Goal: Check status: Check status

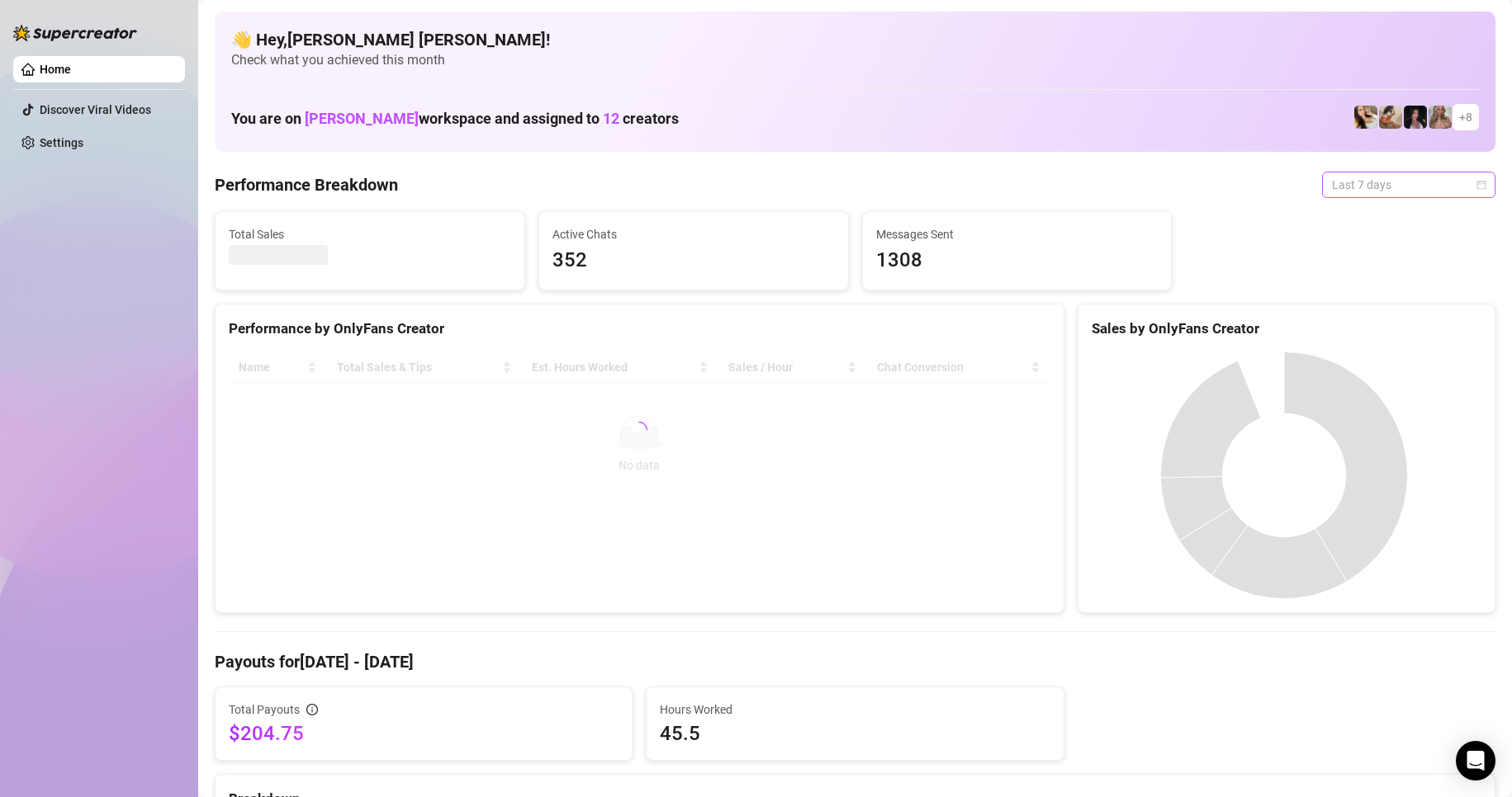
click at [1477, 187] on div "Last 7 days" at bounding box center [1408, 185] width 174 height 26
click at [1366, 327] on div "Custom date" at bounding box center [1394, 324] width 147 height 19
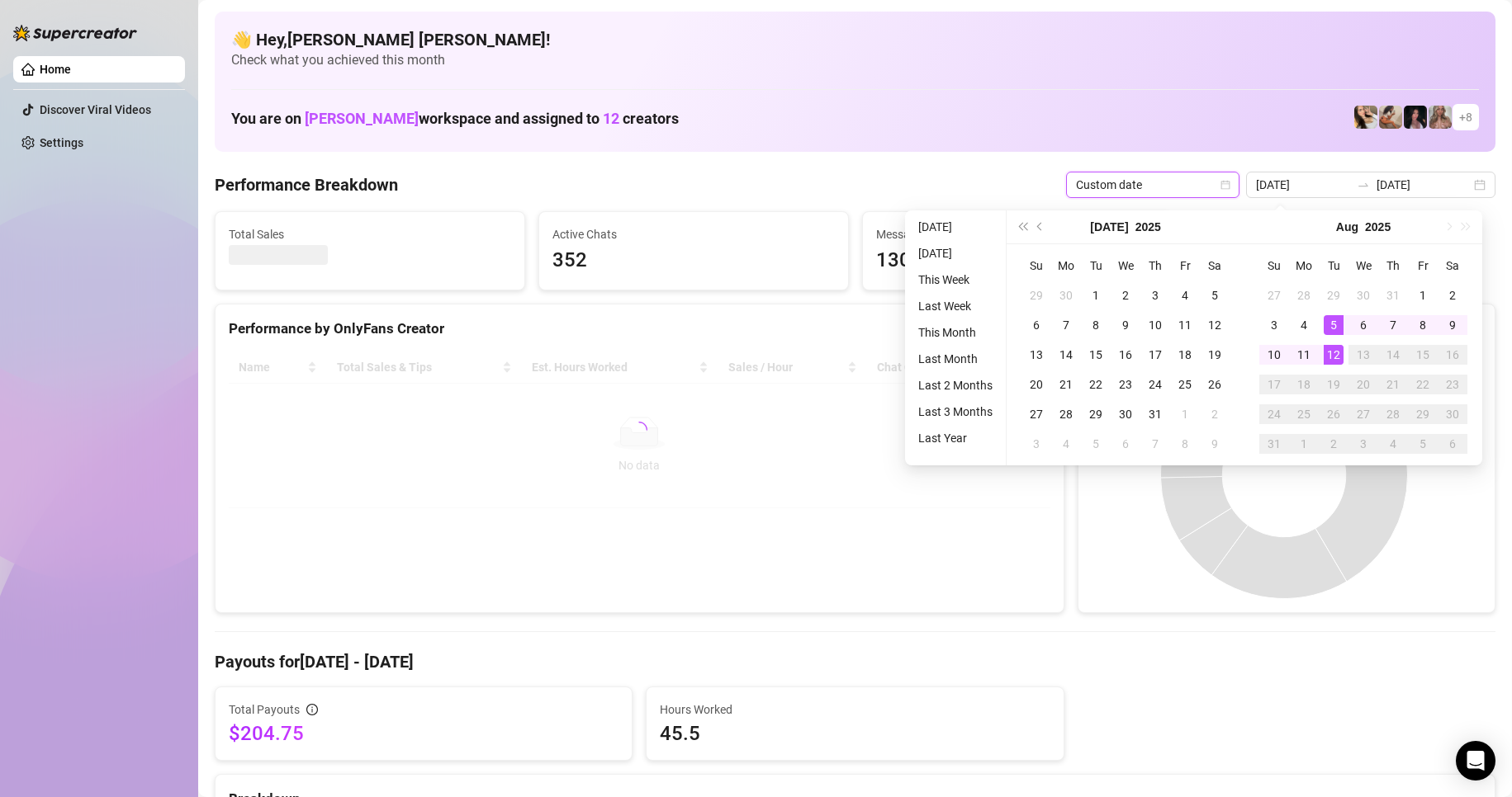
type input "[DATE]"
click at [1342, 350] on div "12" at bounding box center [1333, 354] width 19 height 19
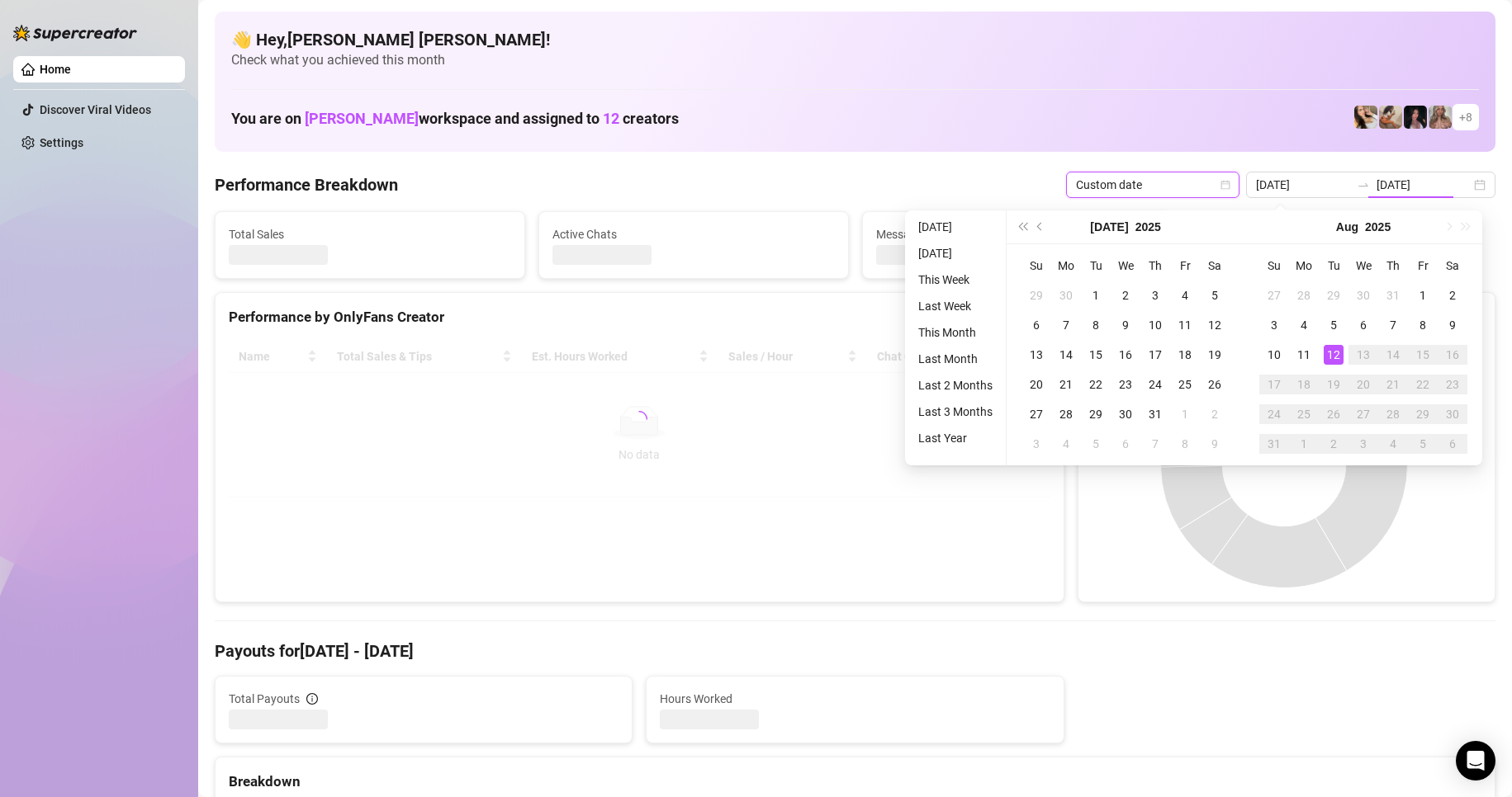
type input "[DATE]"
